Goal: Task Accomplishment & Management: Manage account settings

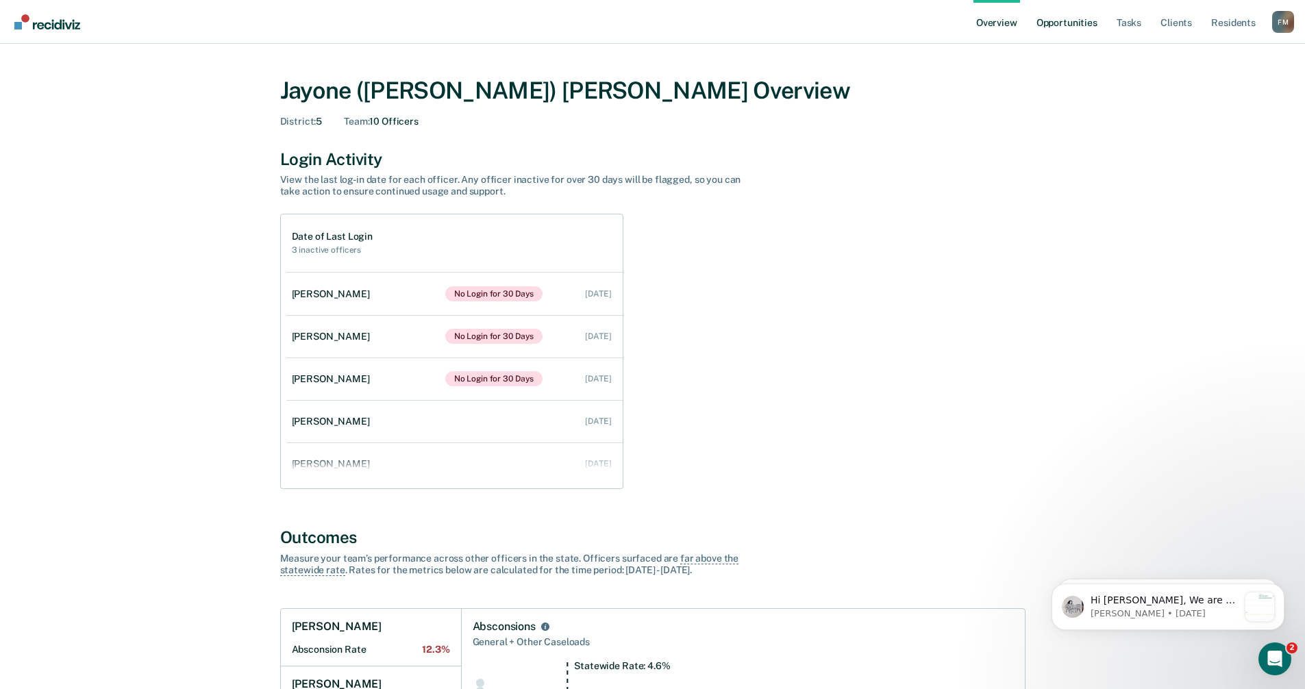
click at [1092, 25] on link "Opportunities" at bounding box center [1067, 22] width 66 height 44
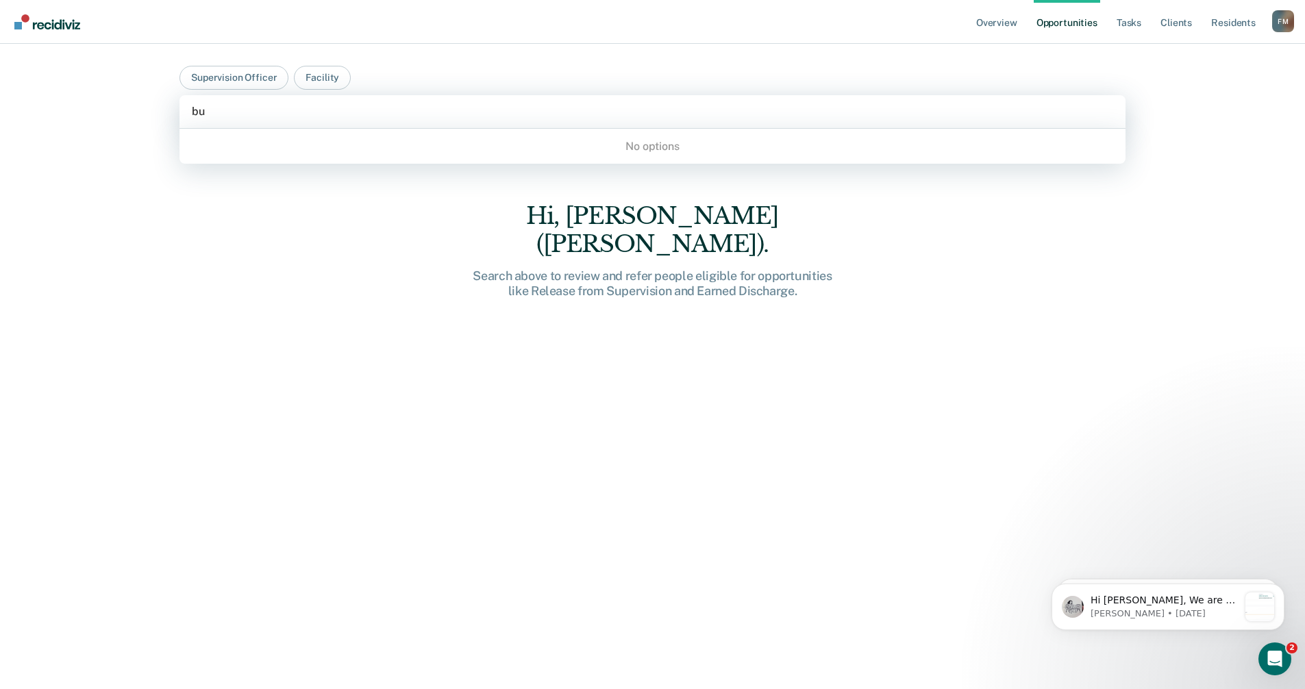
type input "bur"
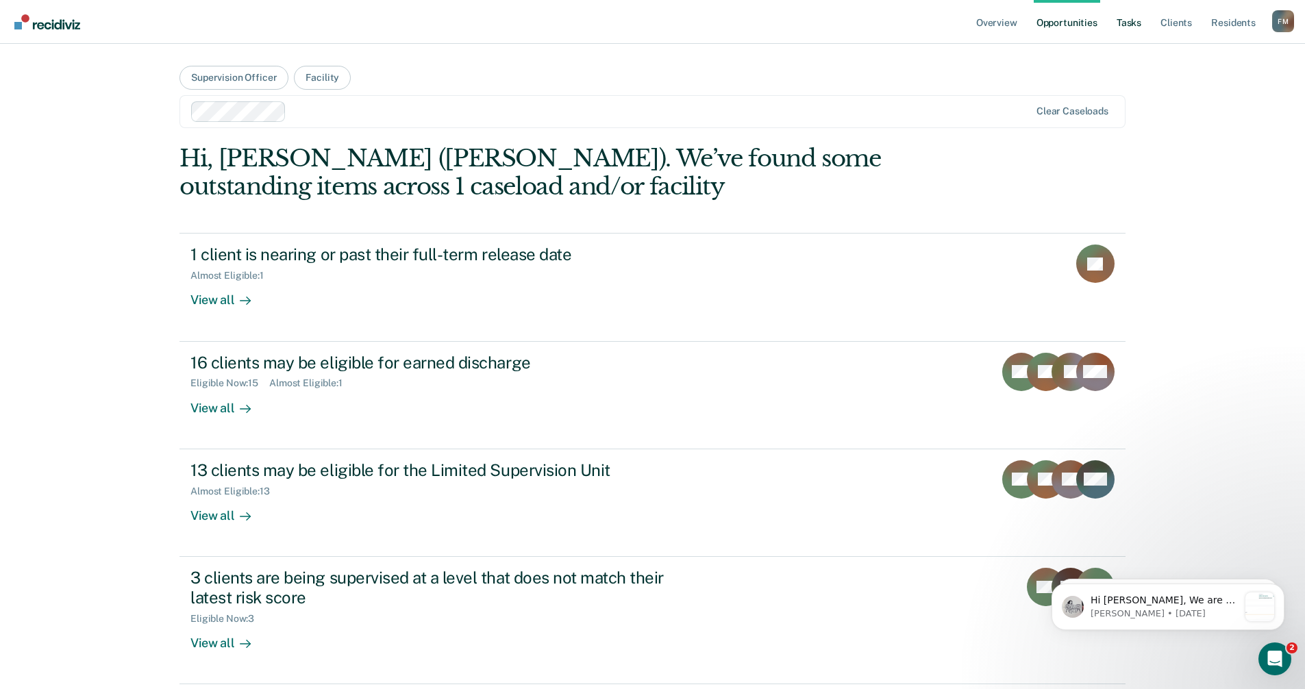
click at [1131, 29] on link "Tasks" at bounding box center [1129, 22] width 30 height 44
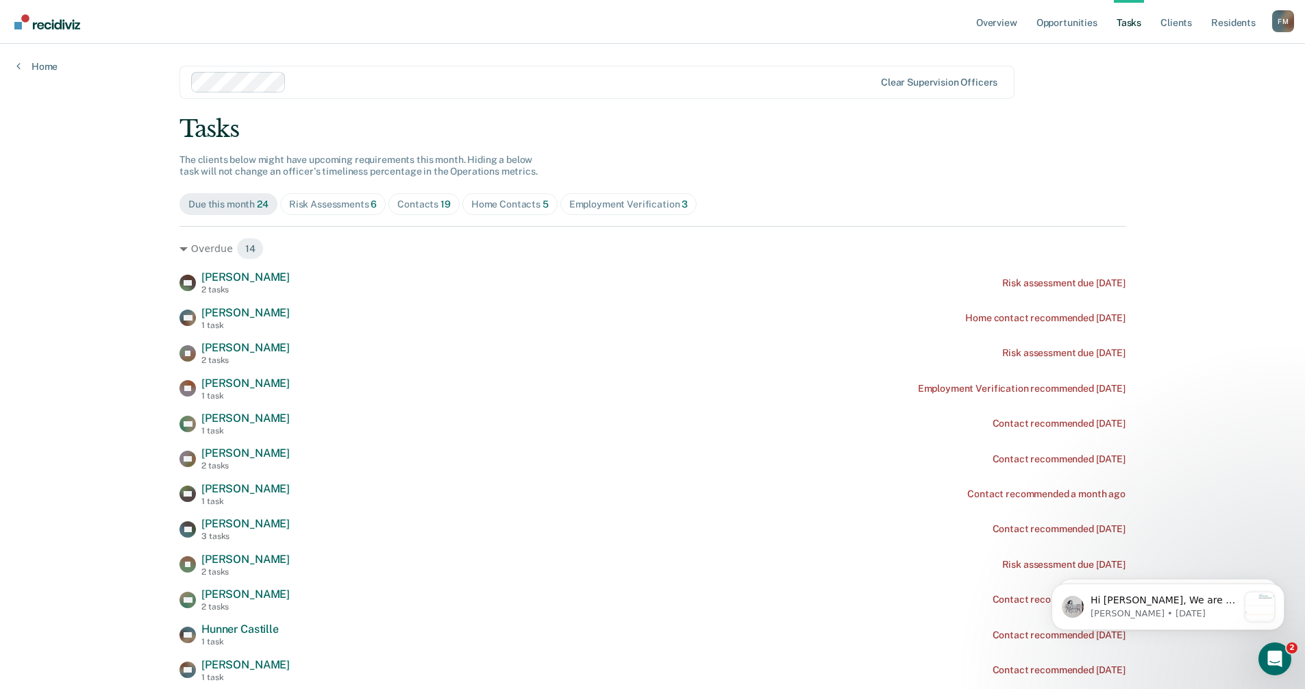
click at [415, 207] on div "Contacts 19" at bounding box center [423, 205] width 53 height 12
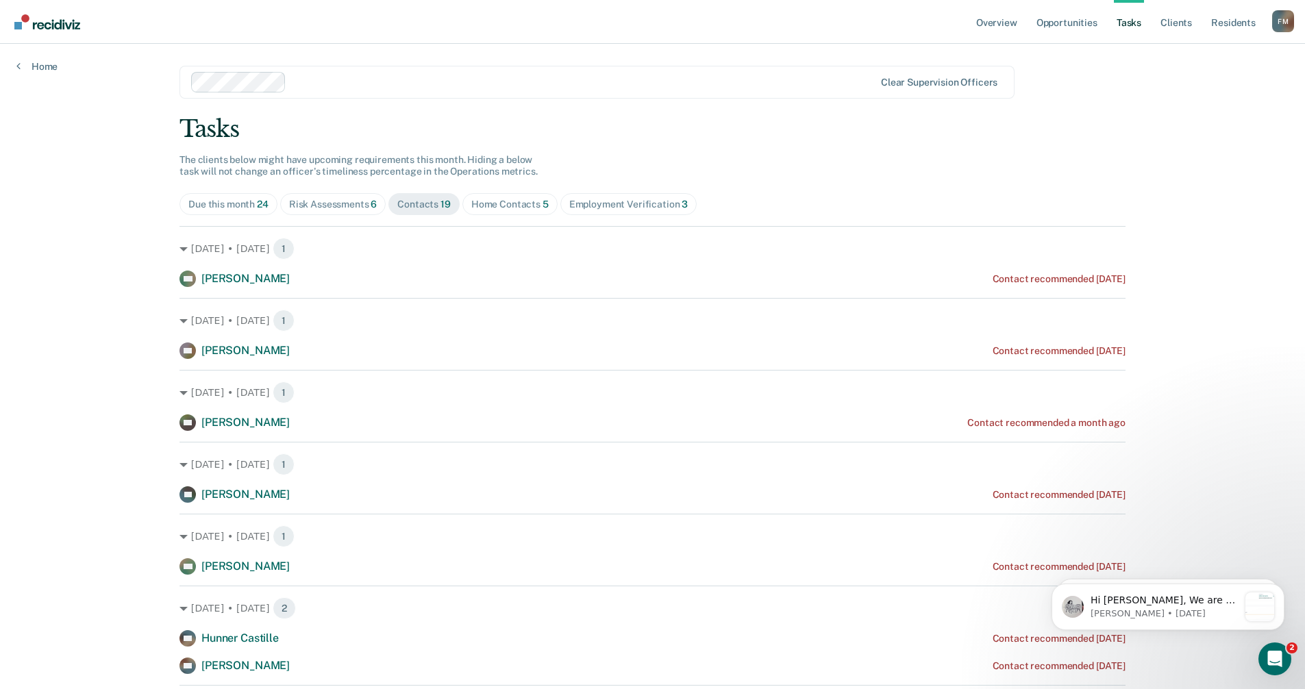
click at [489, 208] on div "Home Contacts 5" at bounding box center [509, 205] width 77 height 12
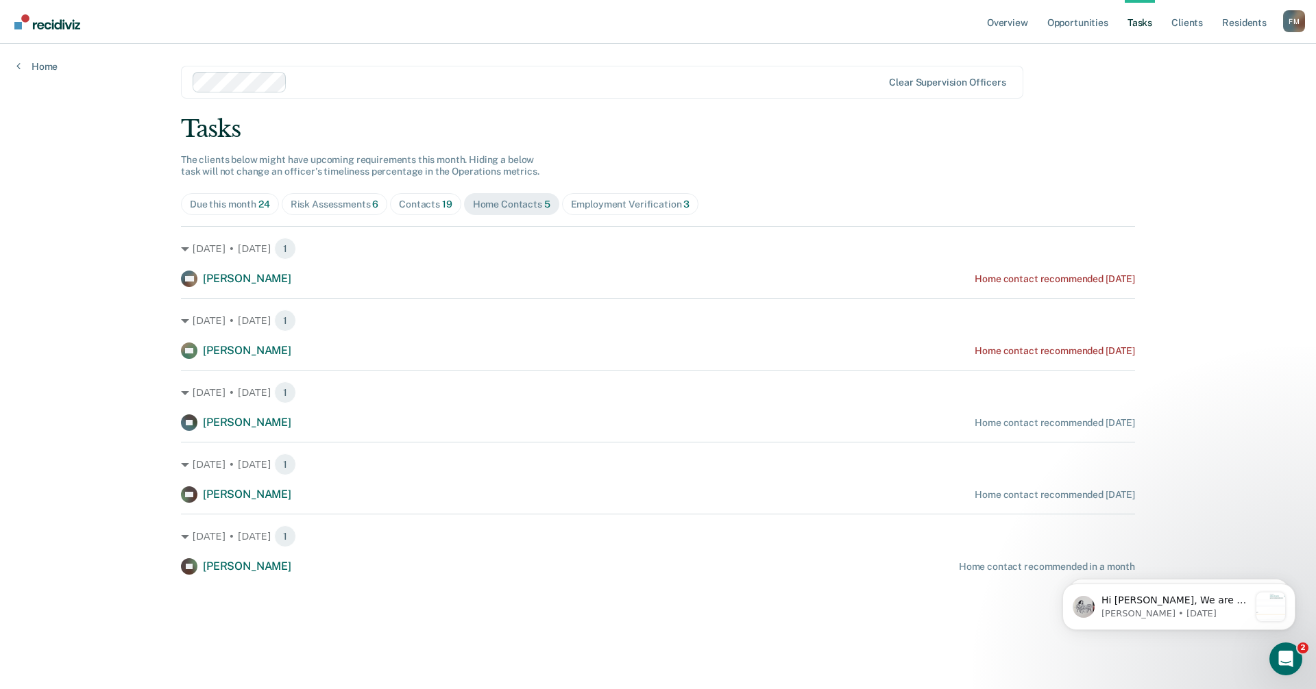
click at [496, 204] on div "Home Contacts 5" at bounding box center [511, 205] width 77 height 12
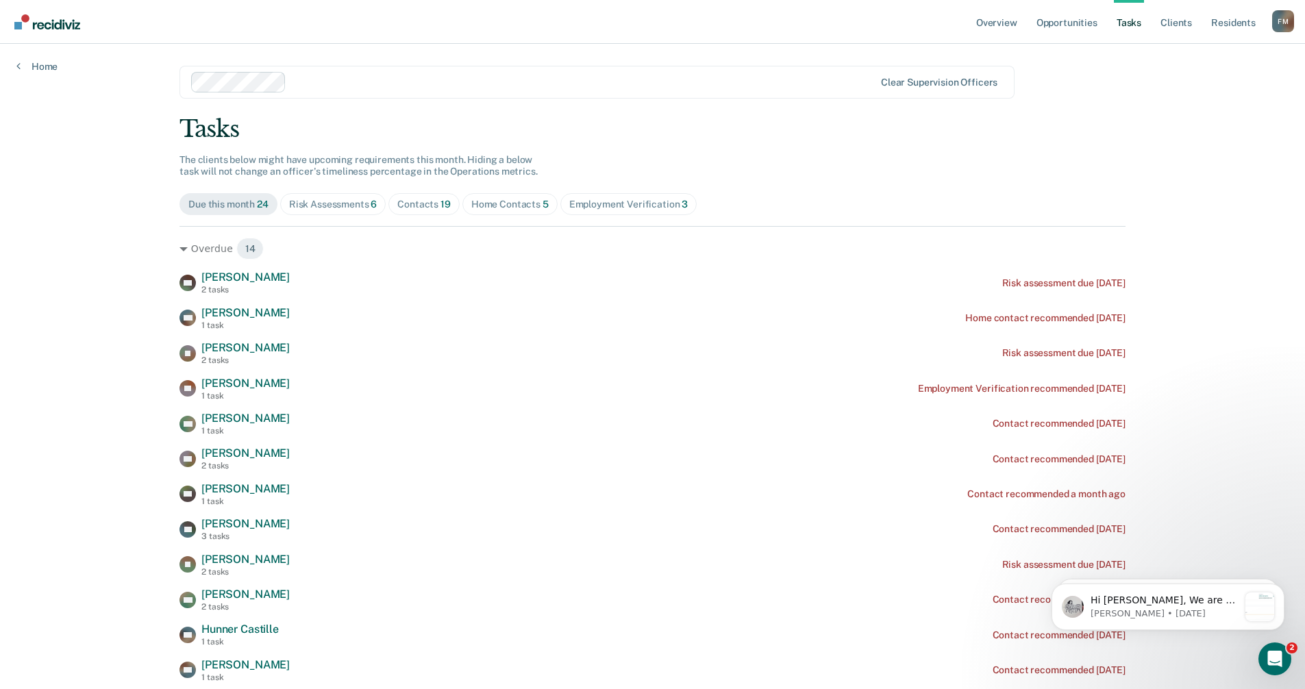
click at [496, 204] on div "Home Contacts 5" at bounding box center [509, 205] width 77 height 12
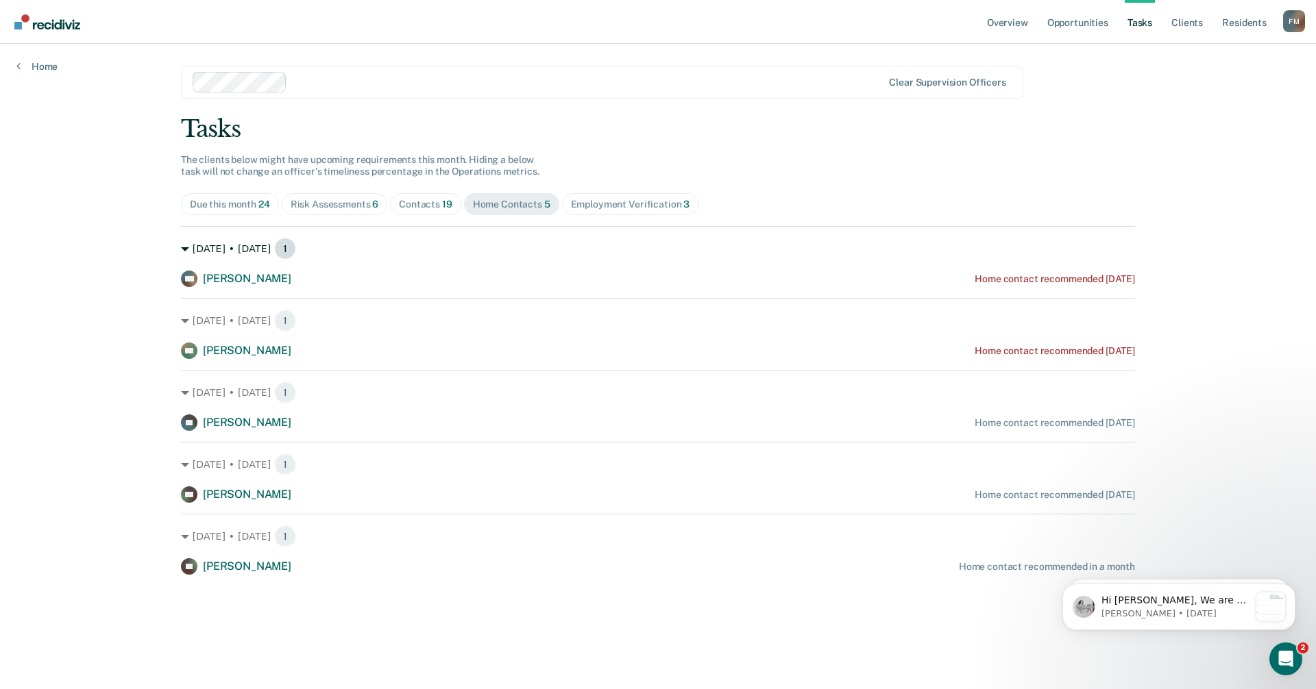
drag, startPoint x: 455, startPoint y: 265, endPoint x: 757, endPoint y: 253, distance: 301.8
click at [593, 206] on div "Employment Verification 3" at bounding box center [630, 205] width 119 height 12
